Goal: Navigation & Orientation: Find specific page/section

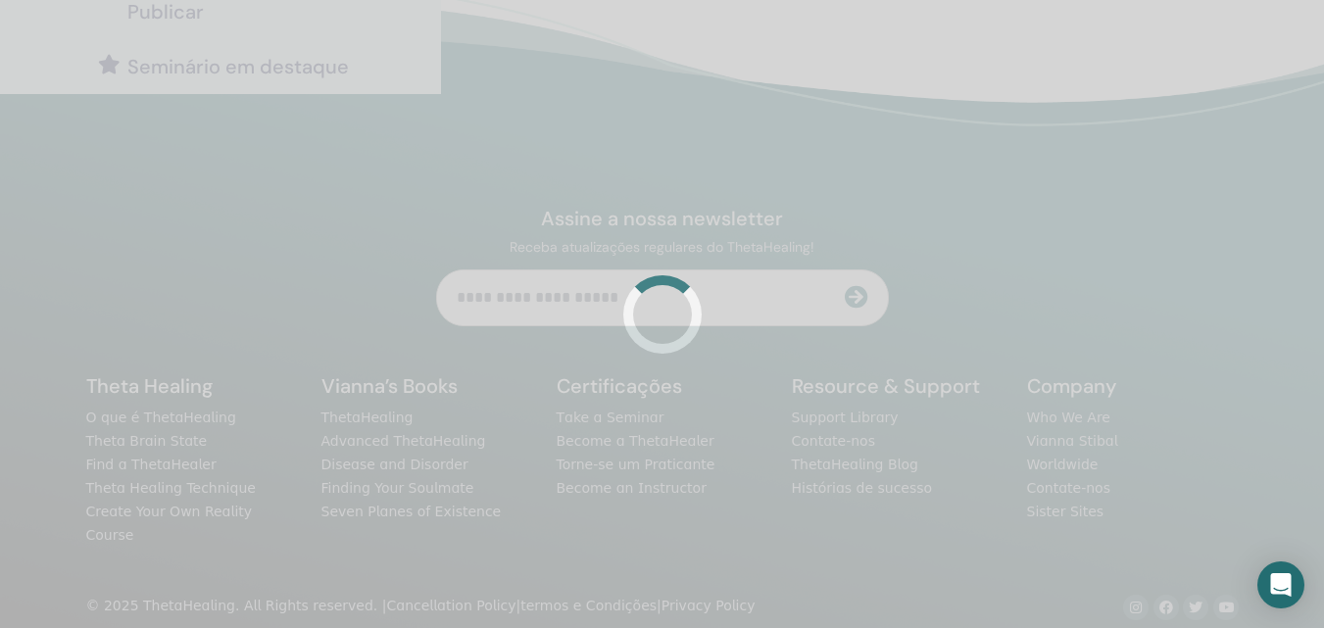
scroll to position [467, 0]
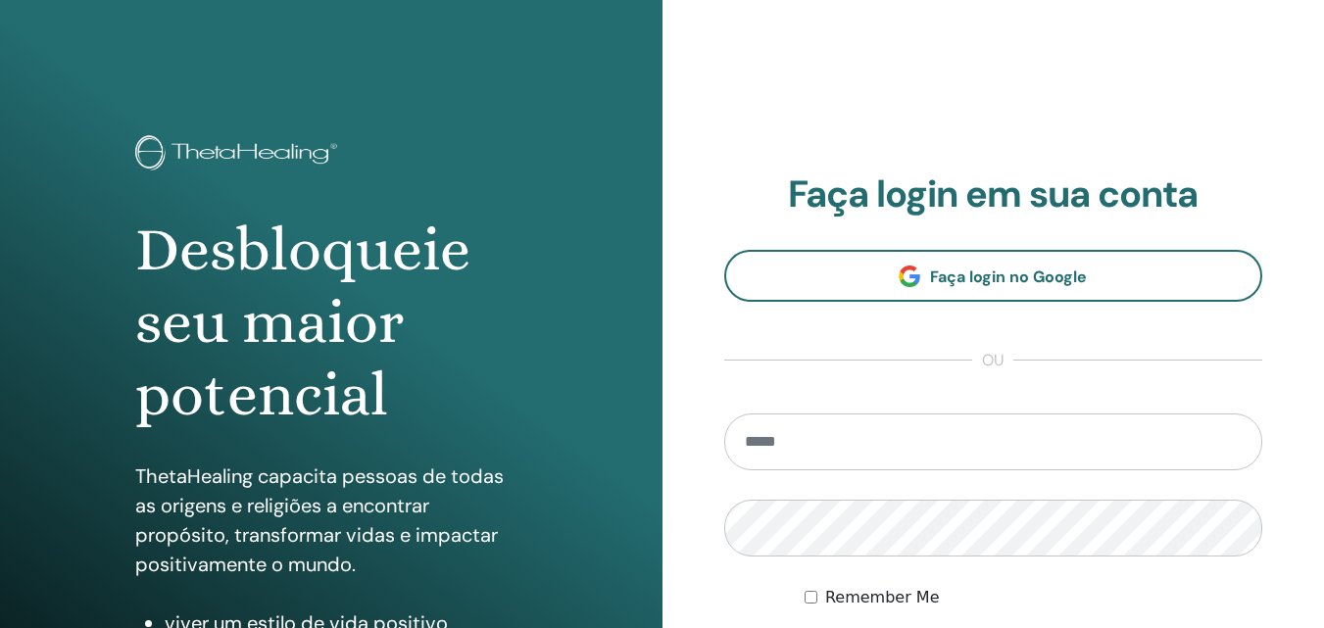
scroll to position [313, 0]
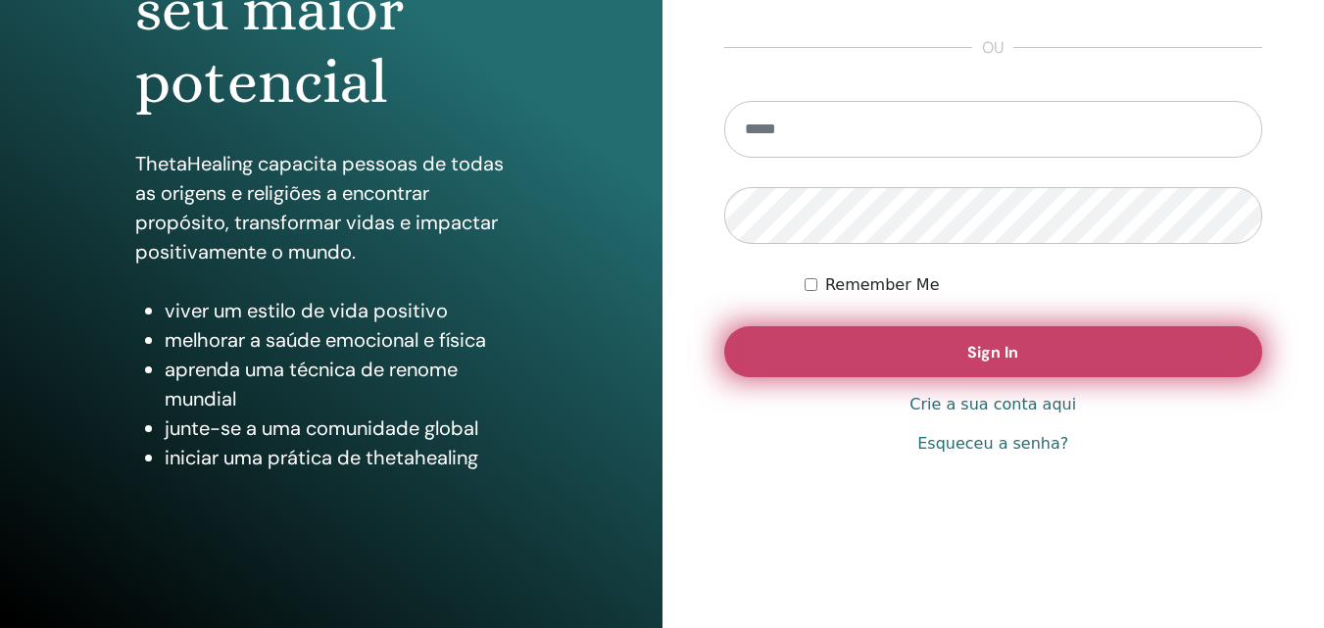
type input "**********"
click at [953, 356] on button "Sign In" at bounding box center [993, 351] width 539 height 51
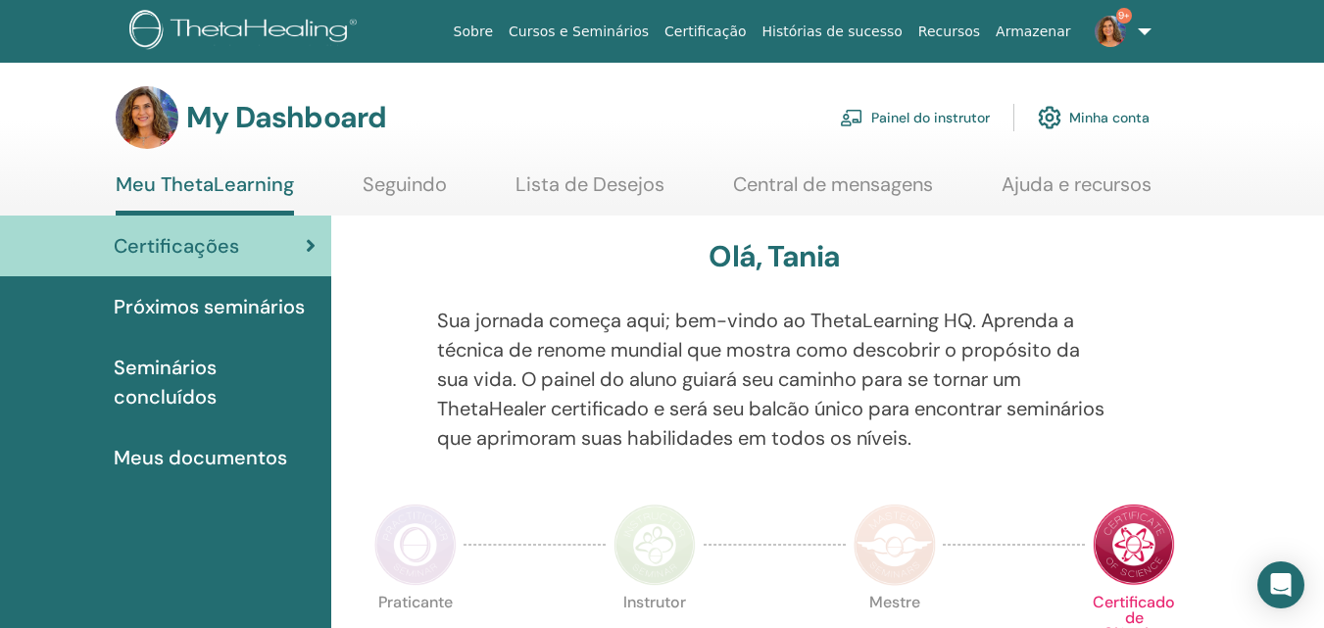
click at [980, 120] on link "Painel do instrutor" at bounding box center [915, 117] width 150 height 43
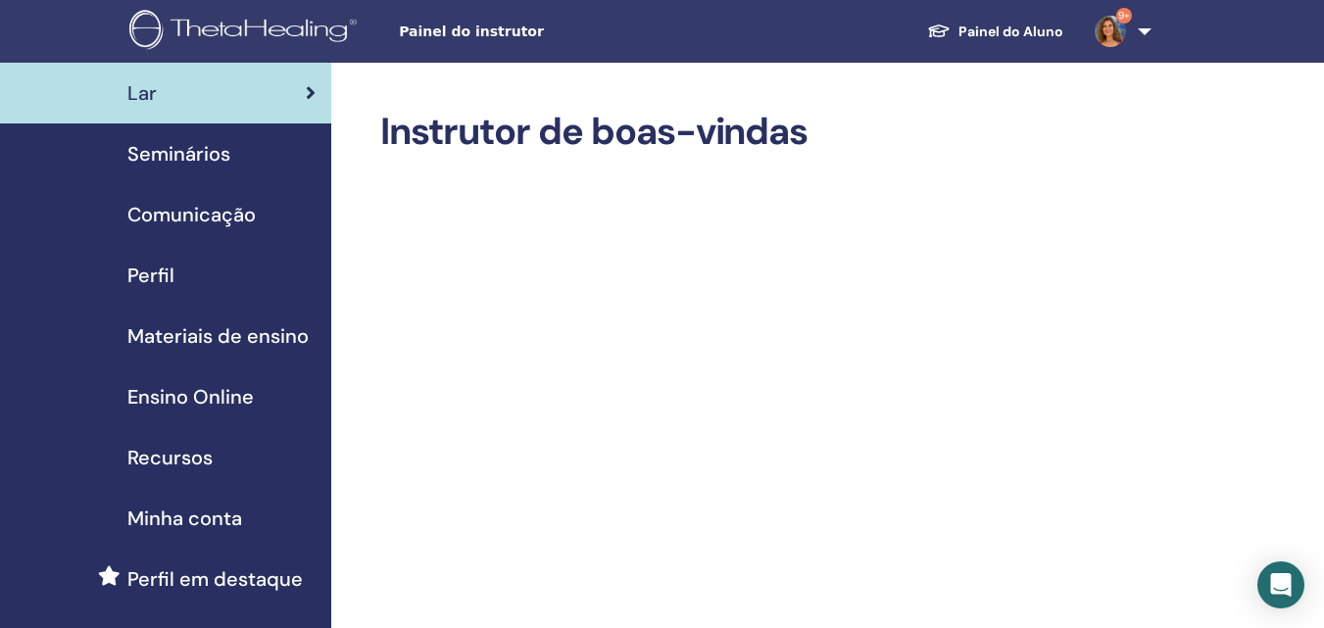
click at [226, 165] on span "Seminários" at bounding box center [178, 153] width 103 height 29
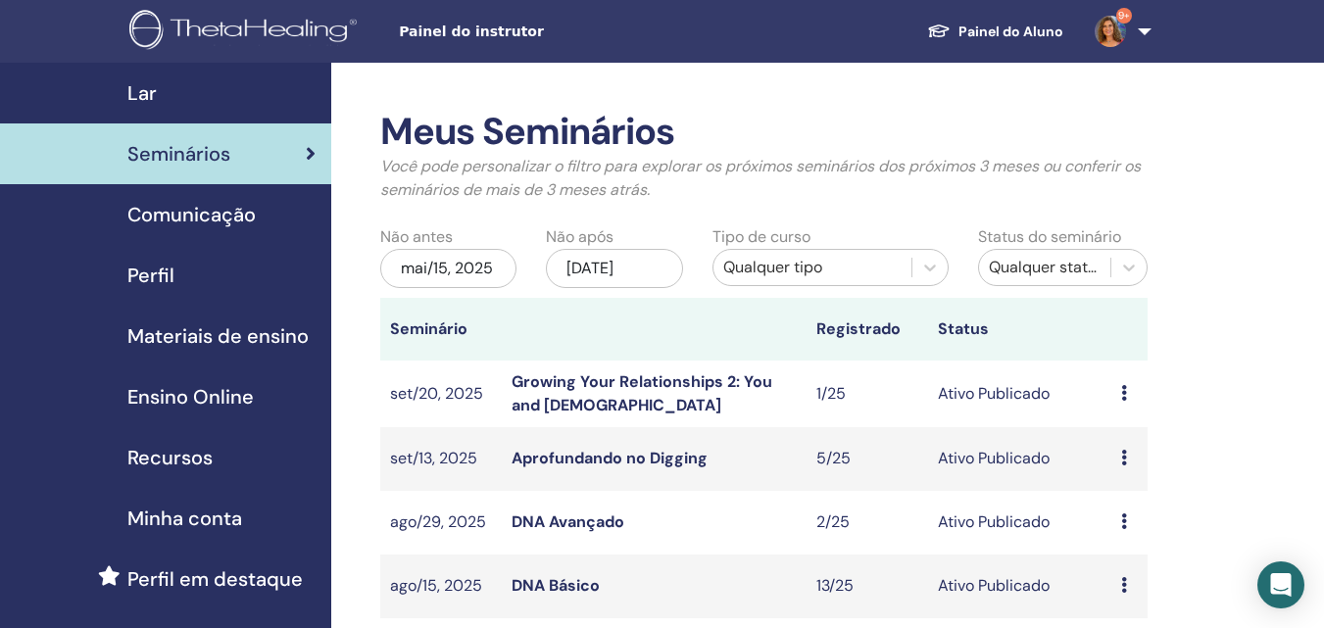
scroll to position [294, 0]
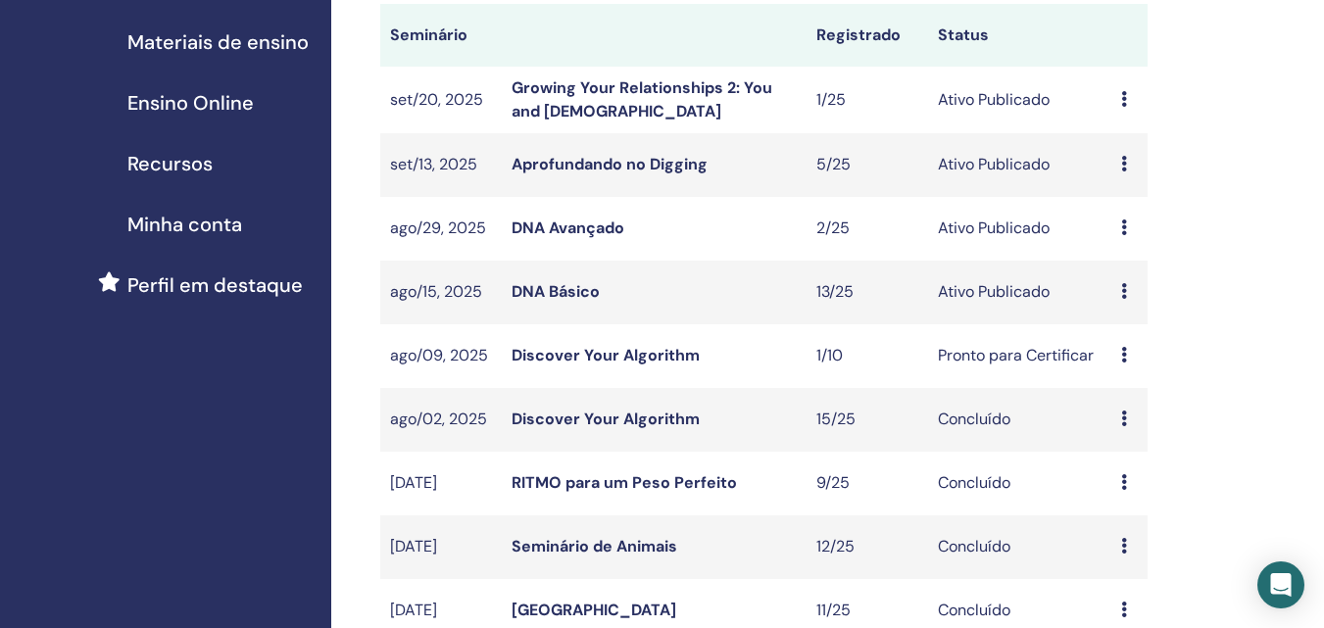
click at [589, 289] on link "DNA Básico" at bounding box center [556, 291] width 88 height 21
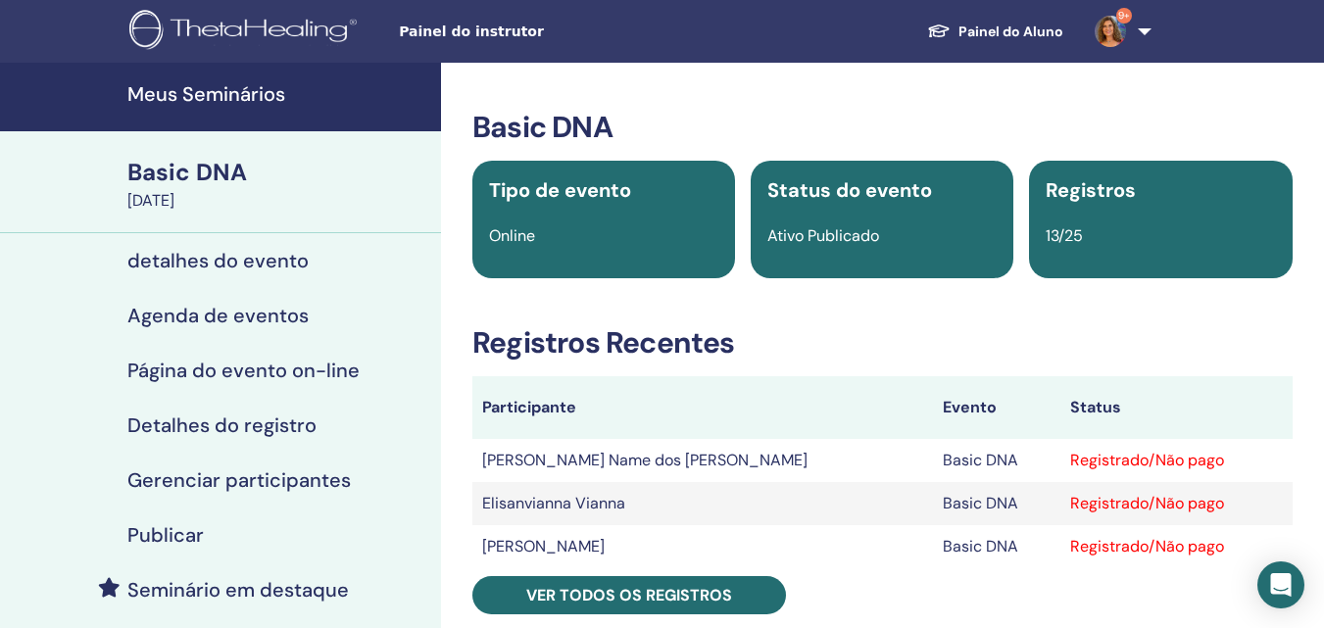
click at [265, 91] on h4 "Meus Seminários" at bounding box center [278, 94] width 302 height 24
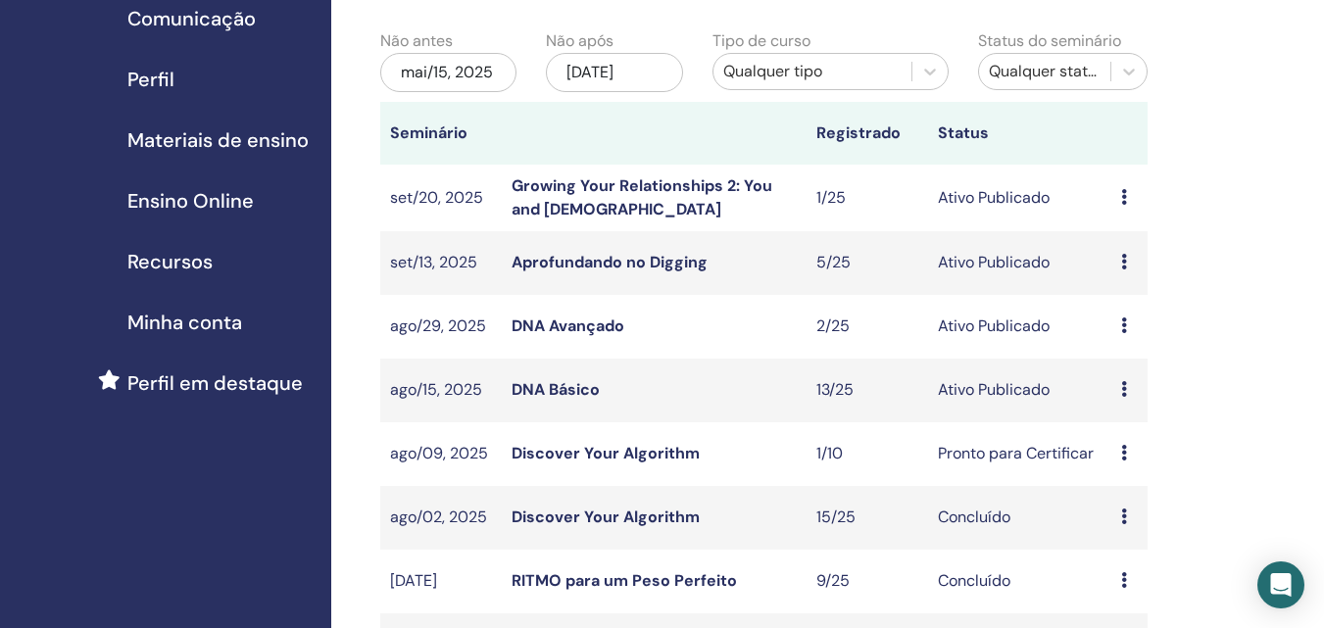
scroll to position [294, 0]
